Goal: Information Seeking & Learning: Learn about a topic

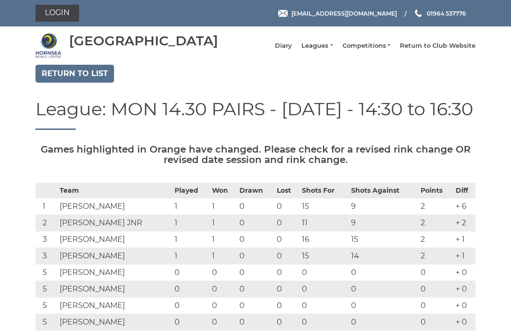
scroll to position [69, 0]
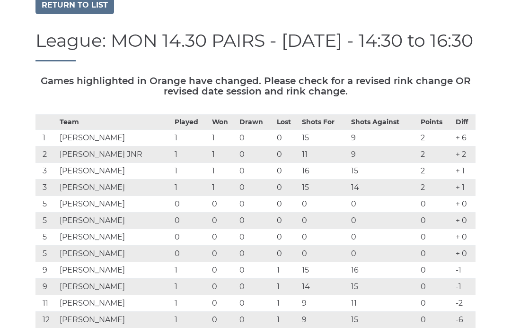
click at [86, 11] on link "Return to list" at bounding box center [74, 5] width 79 height 18
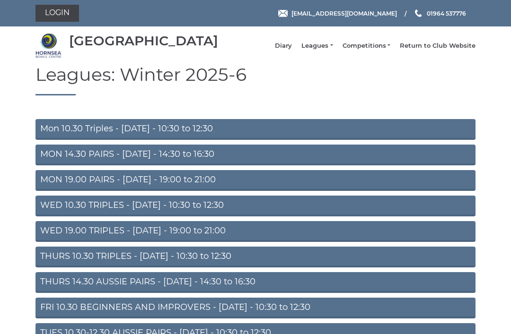
click at [291, 166] on link "MON 14.30 PAIRS - Monday - 14:30 to 16:30" at bounding box center [255, 155] width 440 height 21
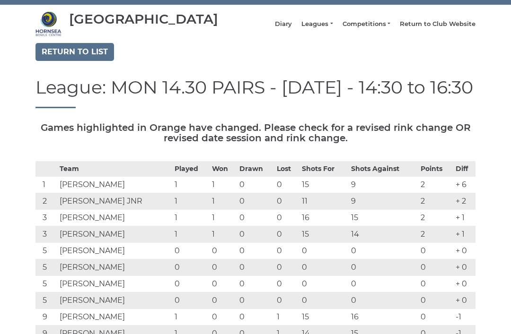
scroll to position [20, 0]
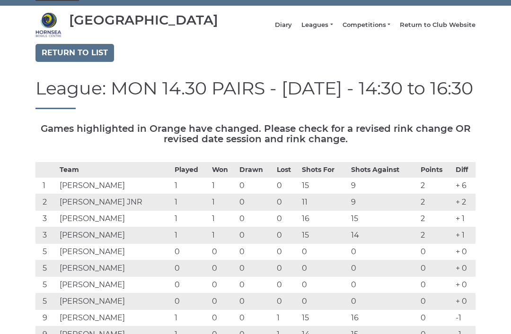
click at [77, 61] on link "Return to list" at bounding box center [74, 53] width 79 height 18
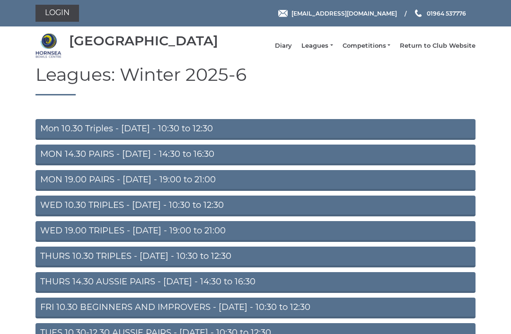
click at [312, 215] on link "WED 10.30 TRIPLES - Wednesday - 10:30 to 12:30" at bounding box center [255, 206] width 440 height 21
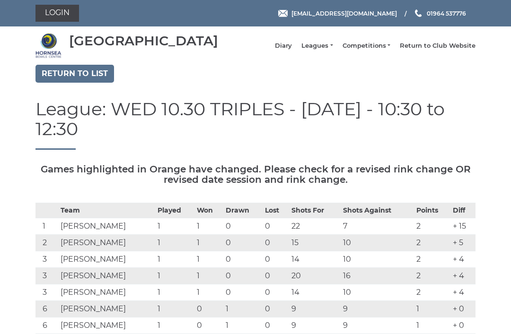
click at [74, 81] on link "Return to list" at bounding box center [74, 74] width 79 height 18
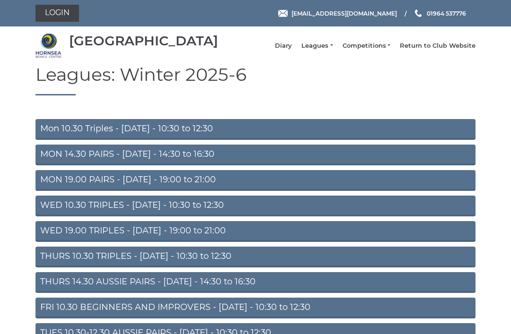
click at [338, 242] on link "WED 19.00 TRIPLES - [DATE] - 19:00 to 21:00" at bounding box center [255, 231] width 440 height 21
